Goal: Check status

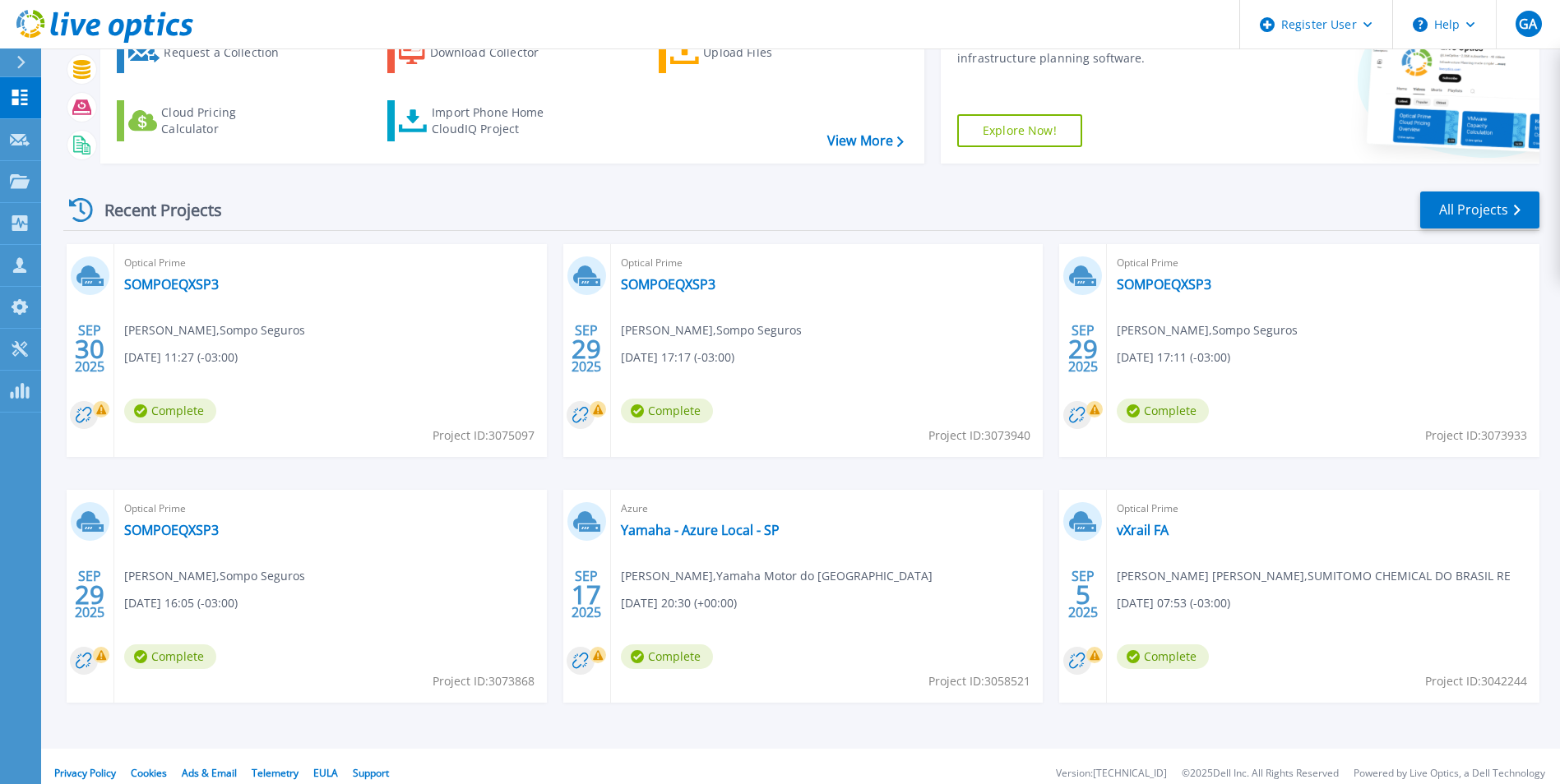
scroll to position [127, 0]
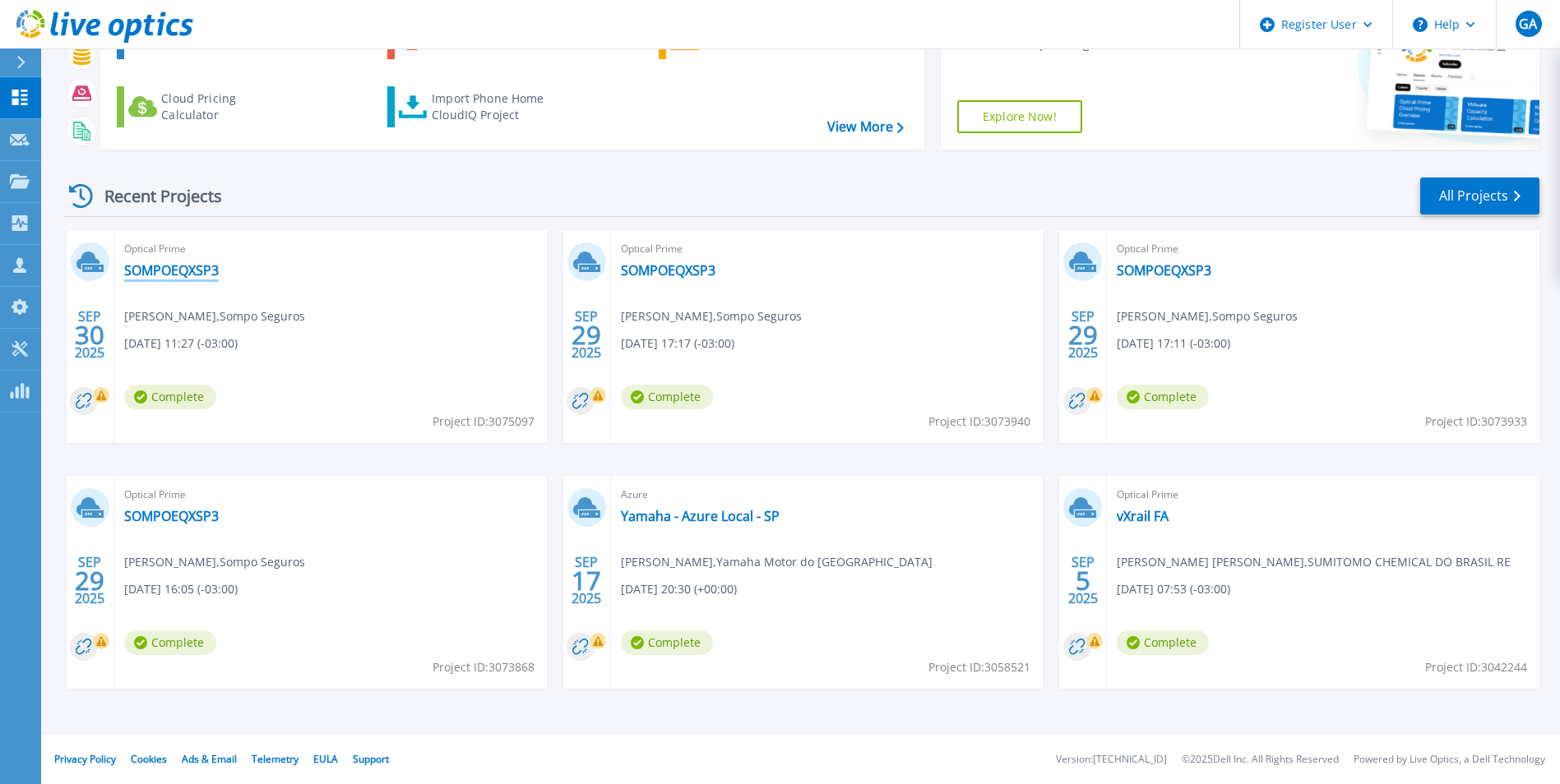
click at [192, 267] on link "SOMPOEQXSP3" at bounding box center [171, 270] width 95 height 16
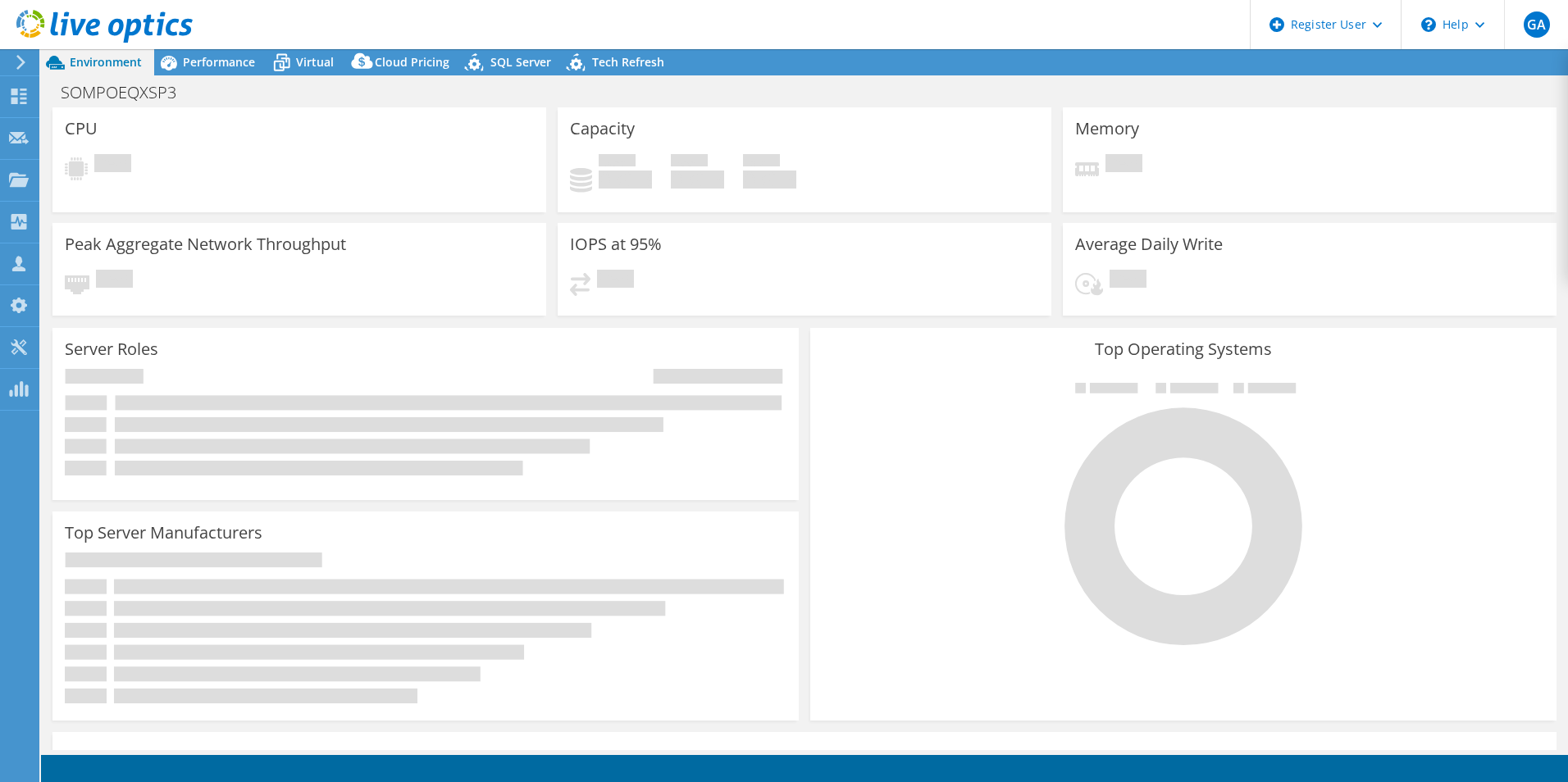
select select "SouthAmerica"
select select "BRL"
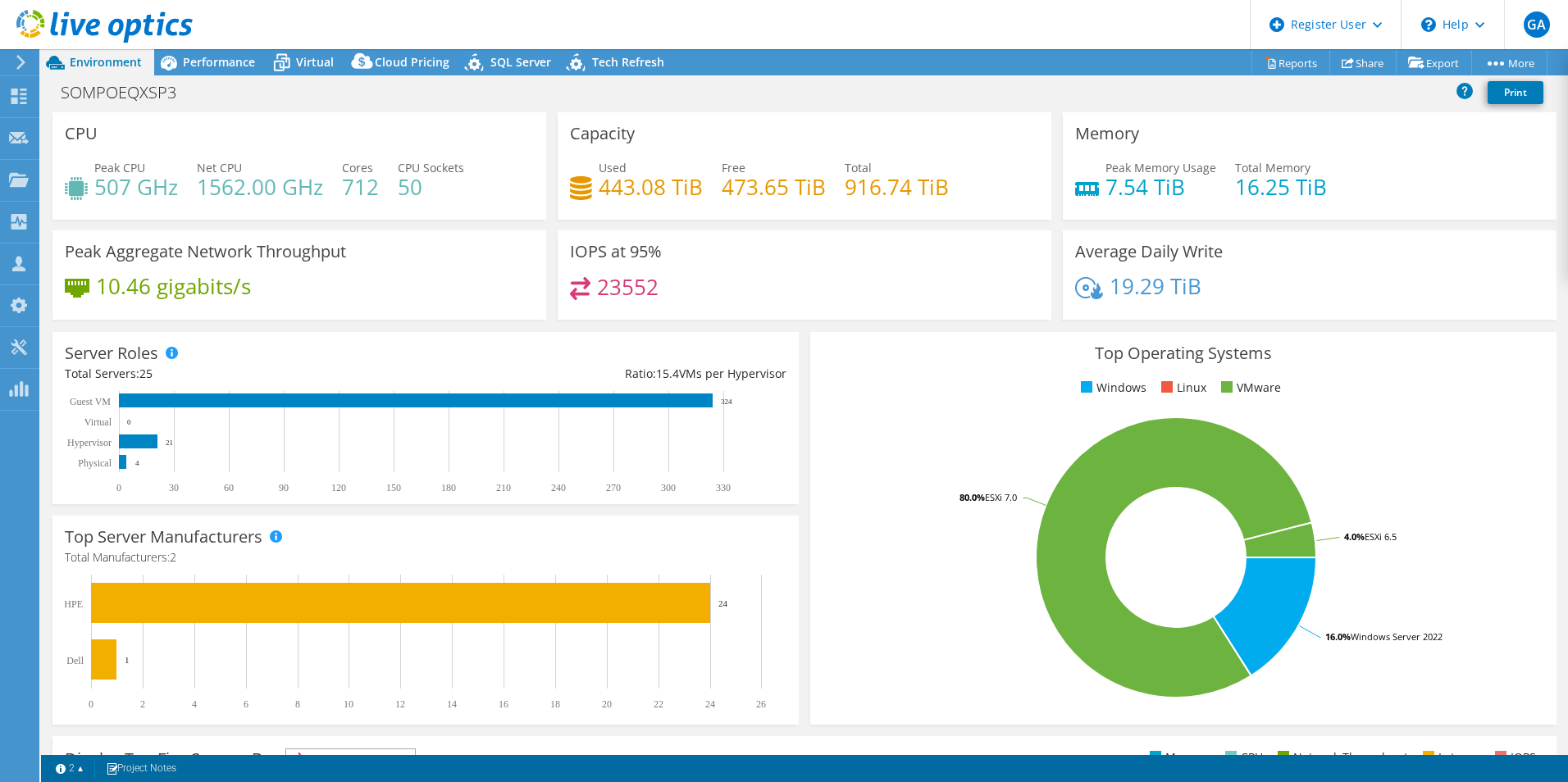
click at [251, 69] on span "Performance" at bounding box center [219, 62] width 72 height 15
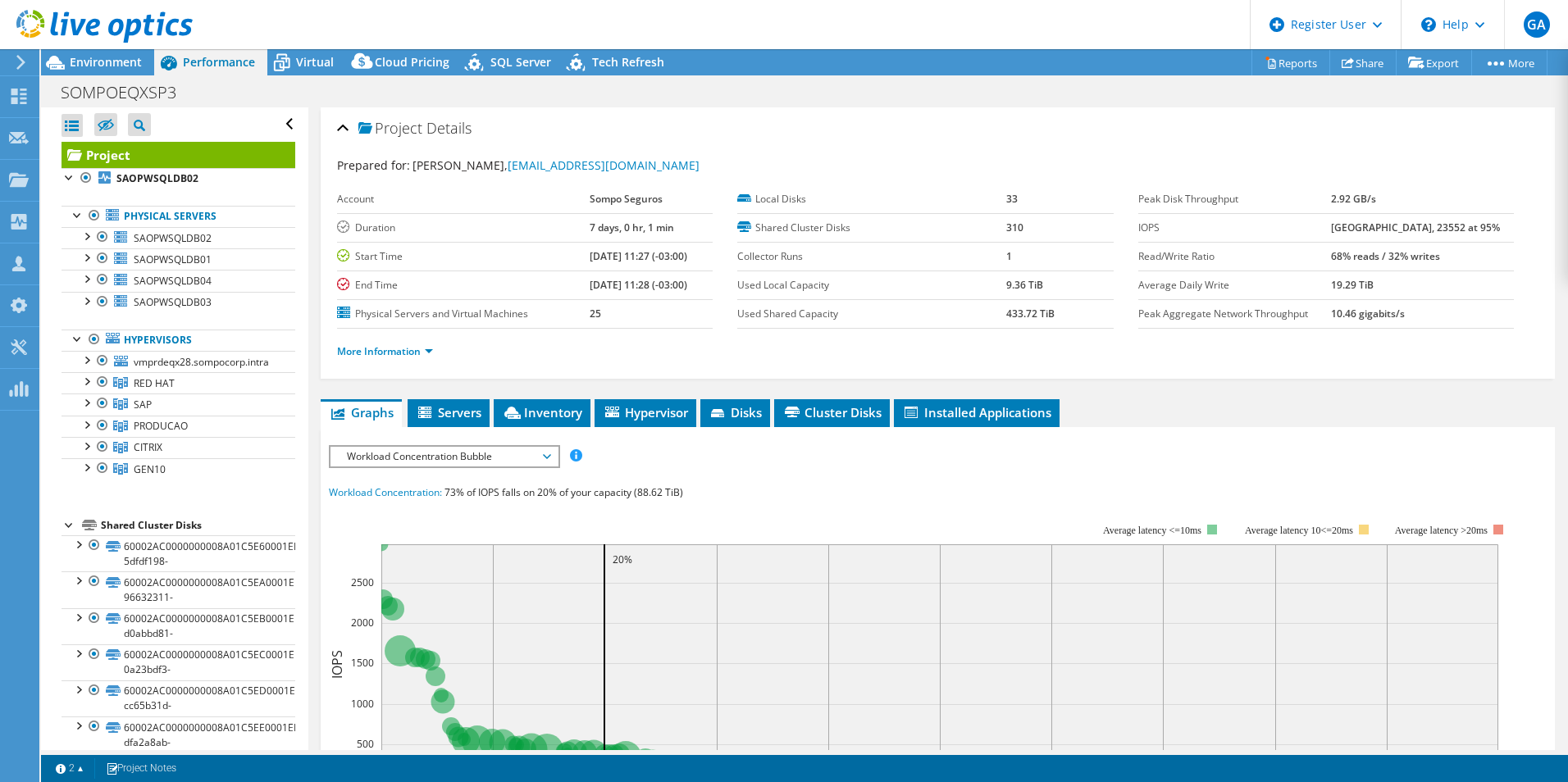
click at [110, 58] on span "Environment" at bounding box center [106, 62] width 72 height 15
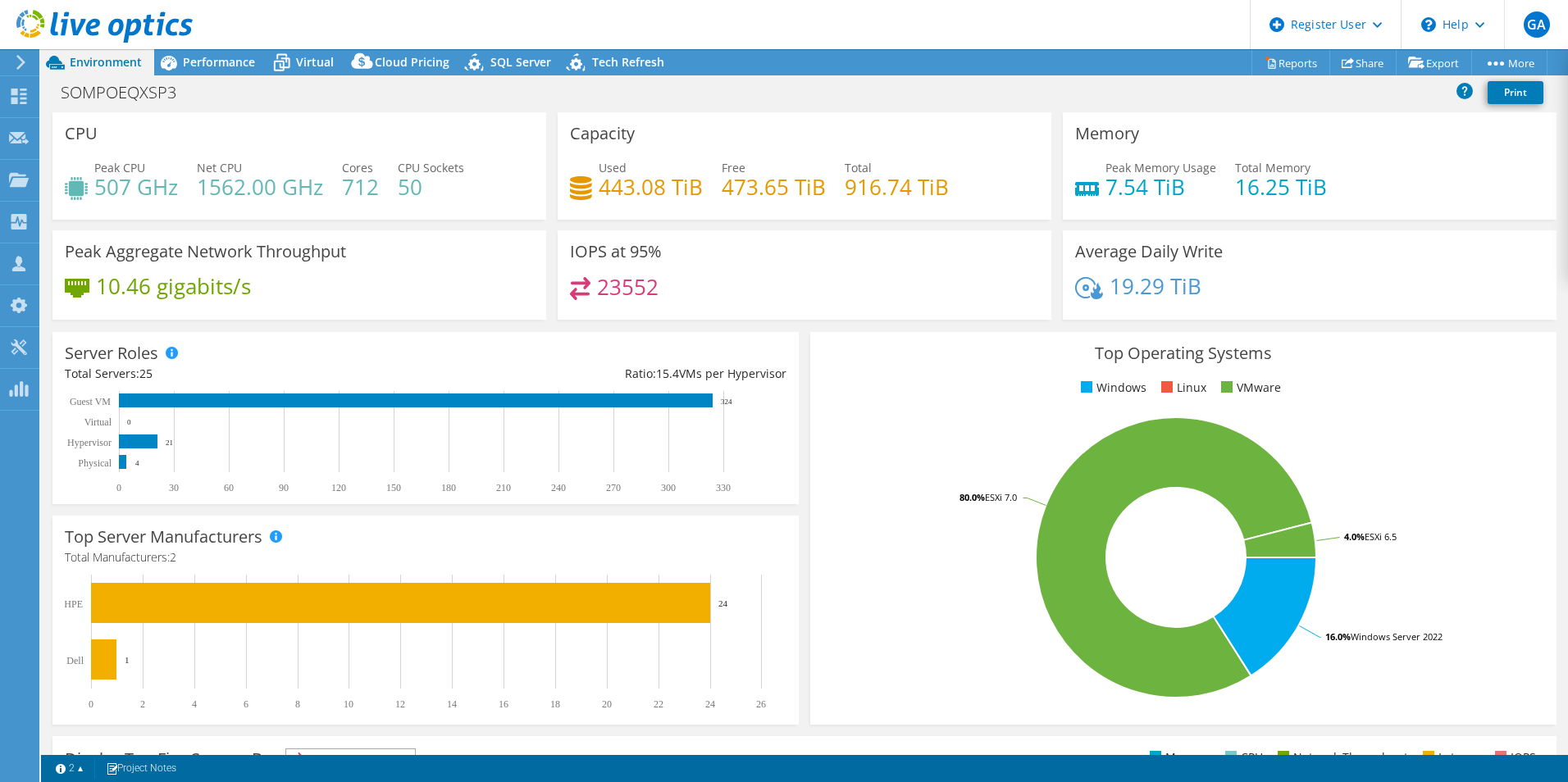
click at [371, 29] on header "GA Dell User [PERSON_NAME] [PERSON_NAME][EMAIL_ADDRESS][PERSON_NAME][DOMAIN_NAM…" at bounding box center [784, 24] width 1568 height 49
